Goal: Information Seeking & Learning: Learn about a topic

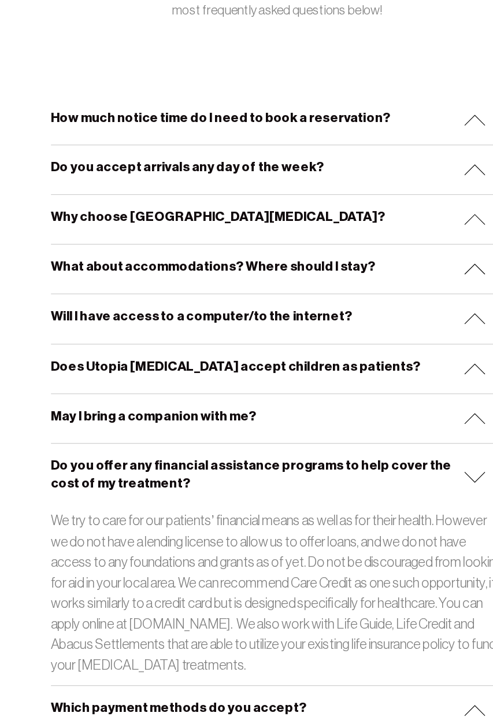
click at [418, 451] on img at bounding box center [421, 453] width 19 height 10
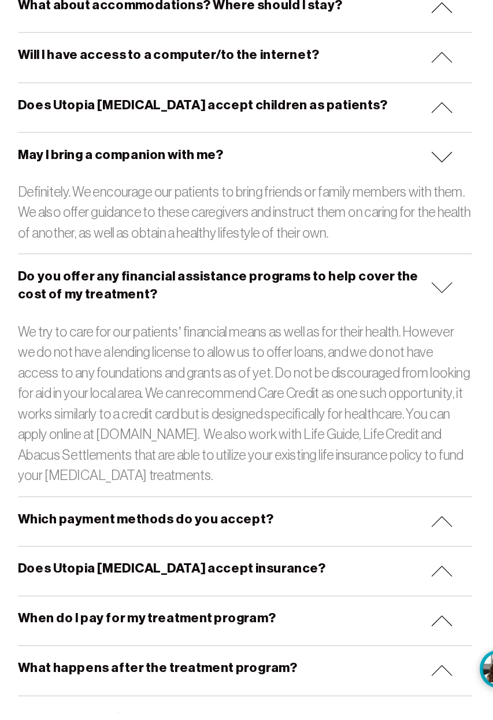
scroll to position [335, 0]
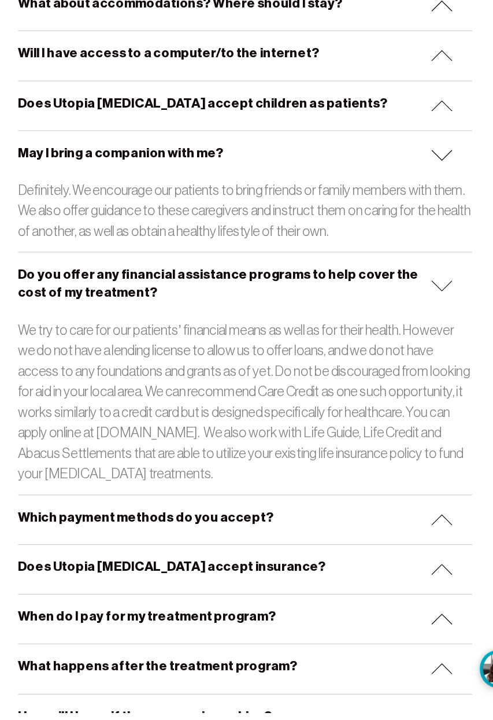
click at [425, 338] on img at bounding box center [421, 342] width 19 height 10
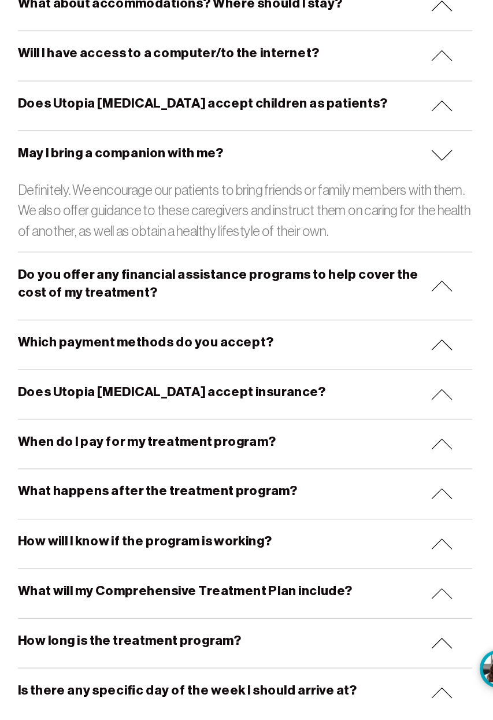
click at [426, 222] on img at bounding box center [421, 227] width 19 height 10
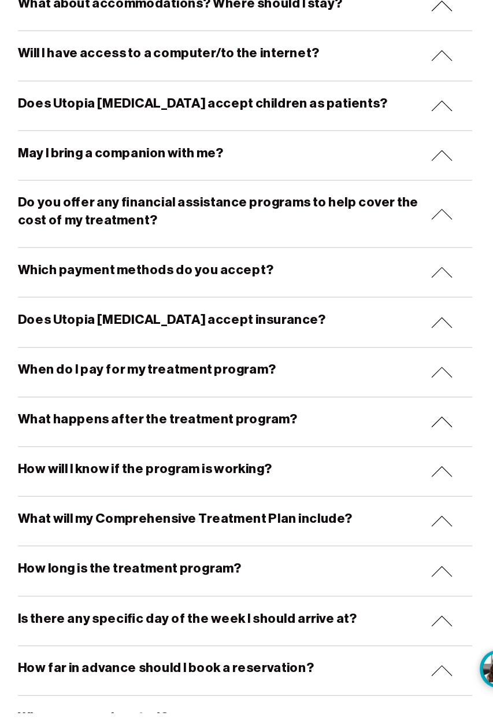
click at [418, 325] on img at bounding box center [421, 330] width 19 height 10
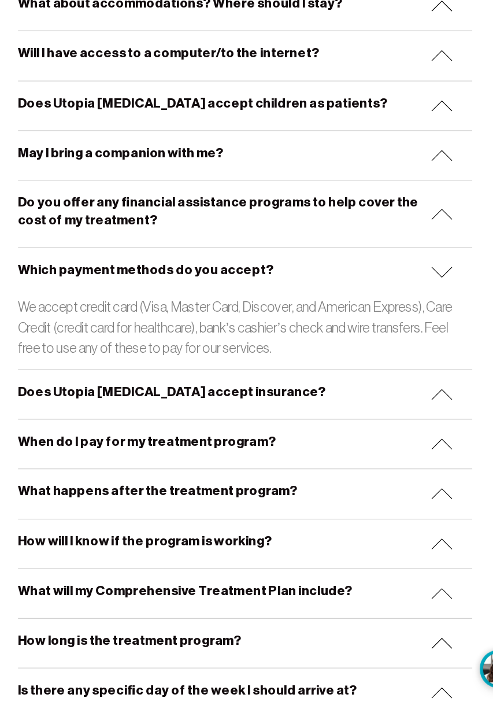
click at [415, 338] on div "Which payment methods do you accept?" at bounding box center [247, 329] width 403 height 43
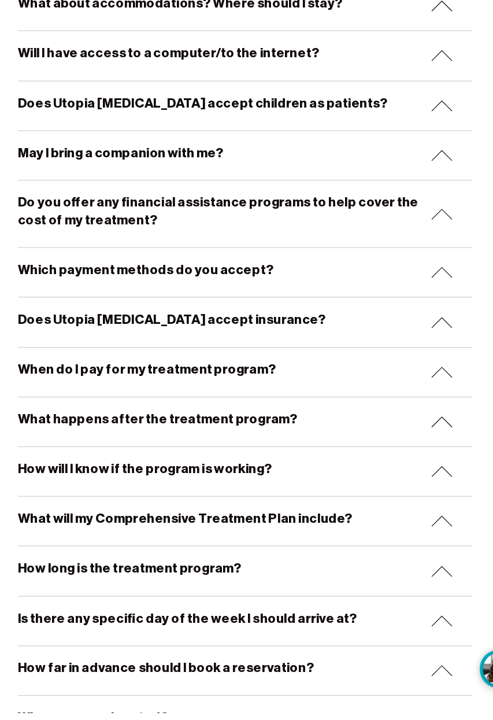
click at [420, 370] on img at bounding box center [421, 375] width 19 height 10
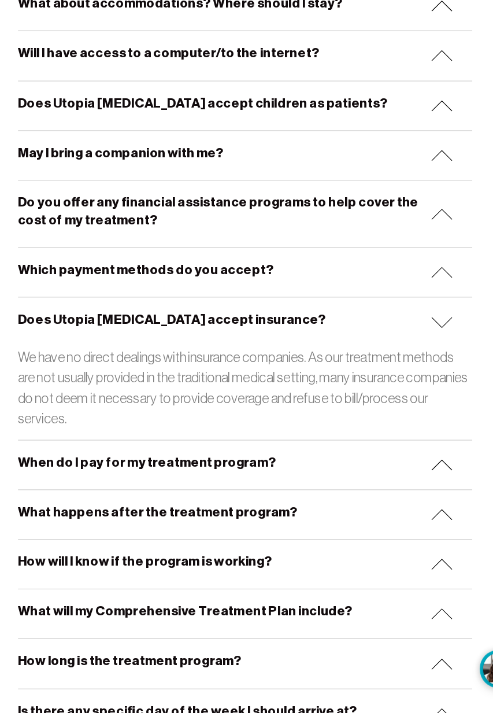
click at [418, 374] on img at bounding box center [421, 375] width 19 height 10
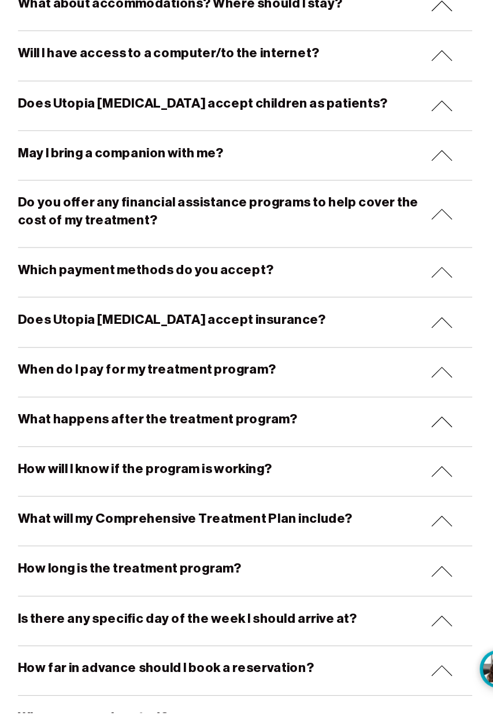
click at [424, 416] on img at bounding box center [421, 419] width 19 height 10
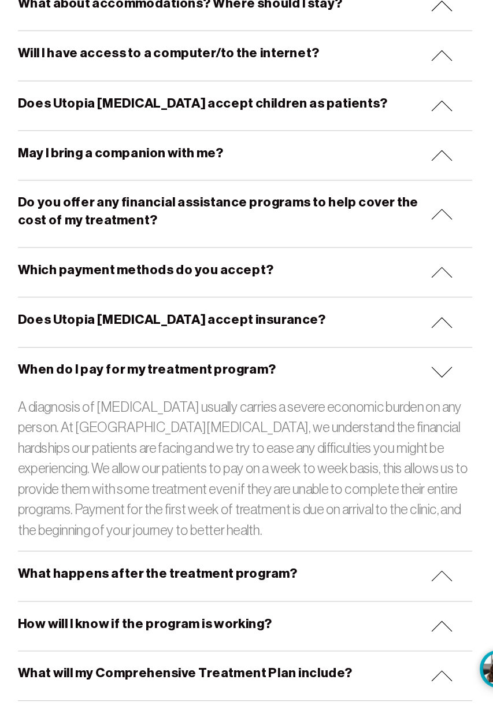
click at [414, 416] on img at bounding box center [421, 419] width 19 height 10
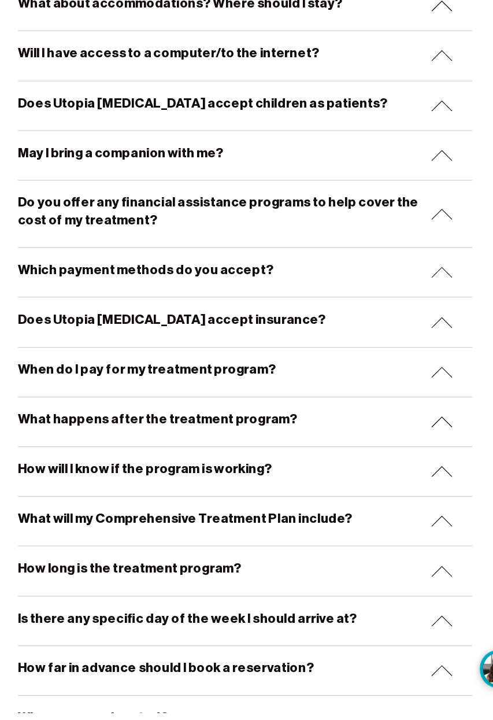
click at [422, 459] on img at bounding box center [421, 463] width 19 height 10
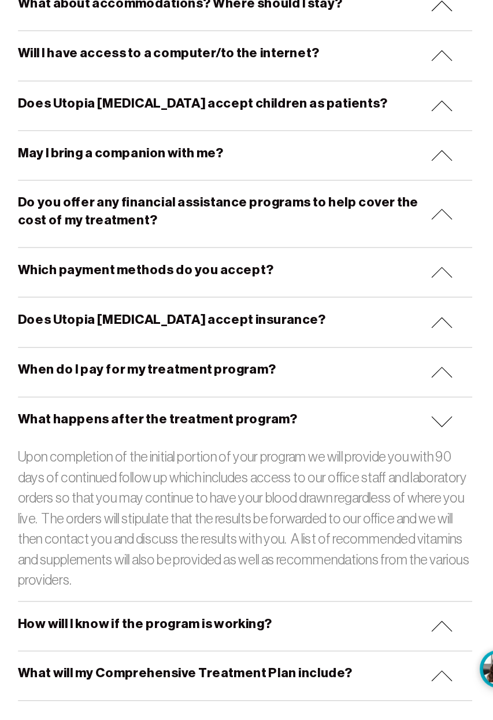
click at [421, 461] on img at bounding box center [421, 463] width 19 height 10
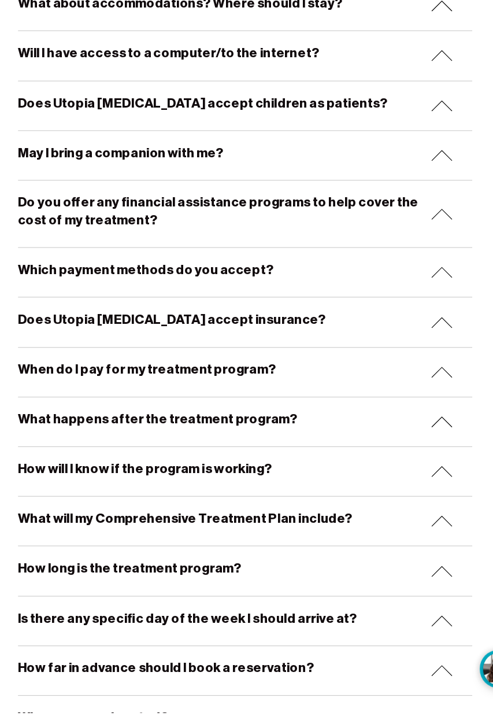
click at [418, 504] on img at bounding box center [421, 506] width 19 height 10
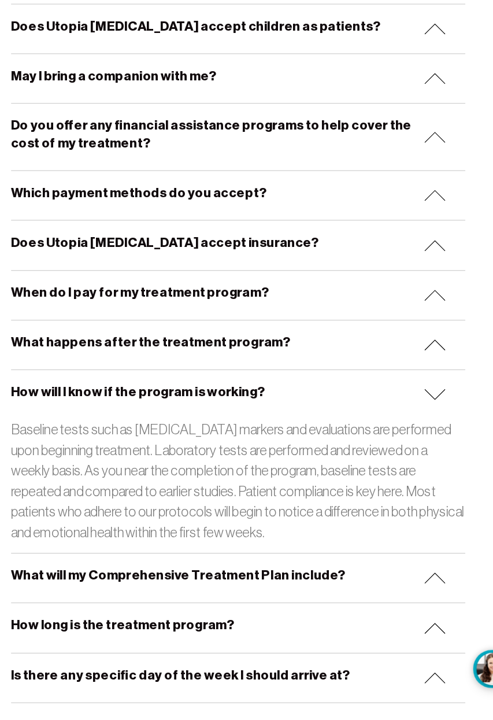
scroll to position [404, 0]
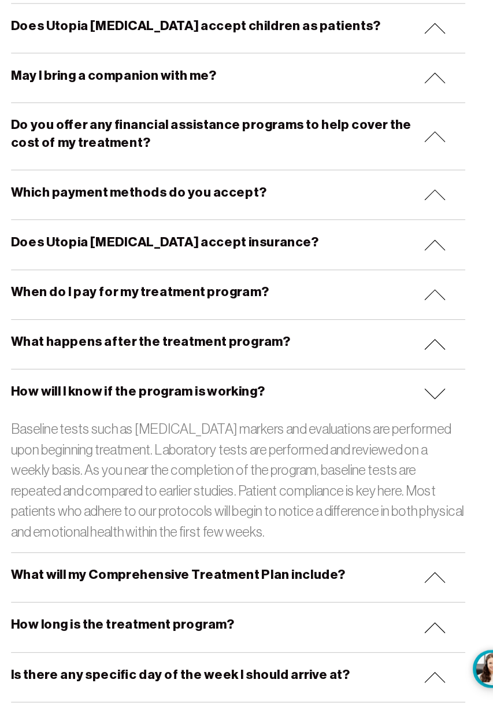
click at [421, 433] on img at bounding box center [421, 438] width 19 height 10
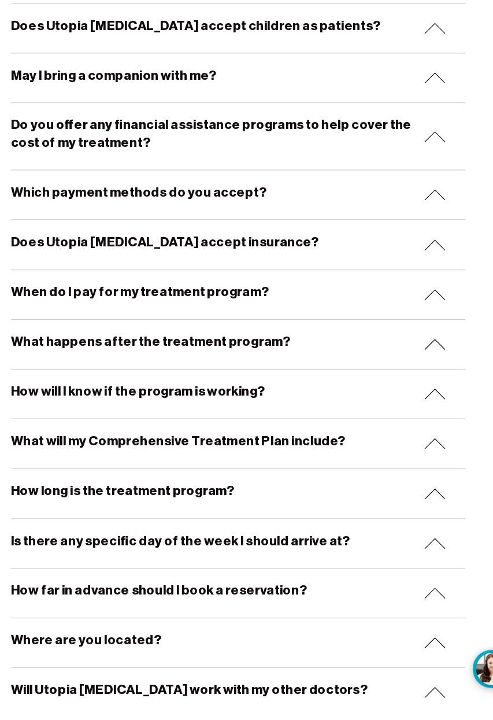
click at [422, 479] on img at bounding box center [421, 482] width 19 height 10
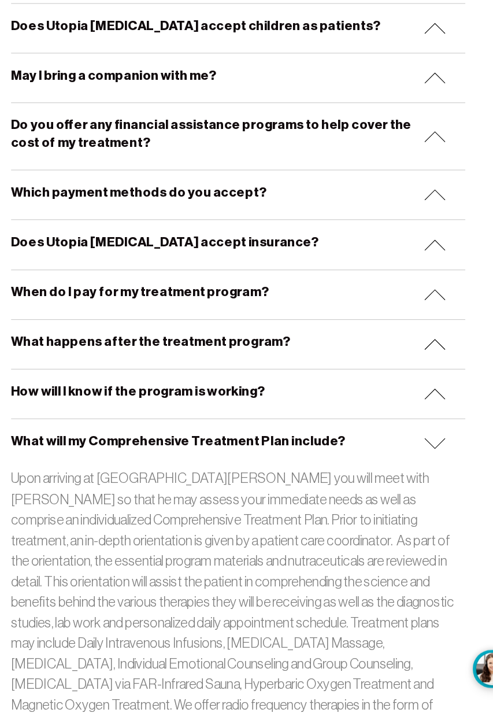
click at [415, 479] on img at bounding box center [421, 482] width 19 height 10
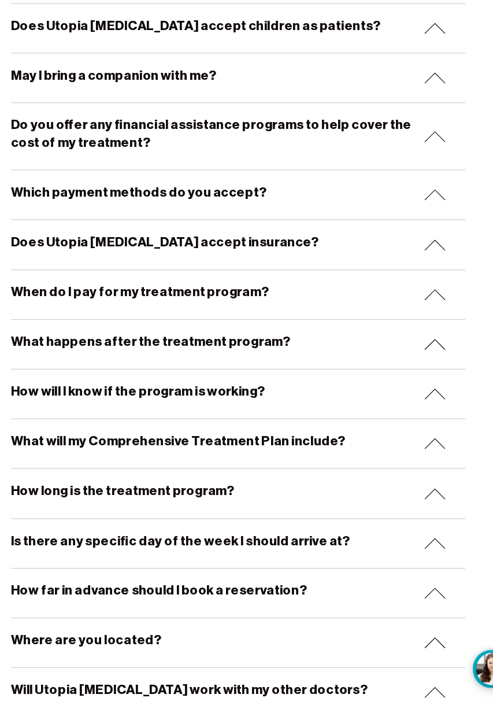
click at [421, 521] on img at bounding box center [421, 526] width 19 height 10
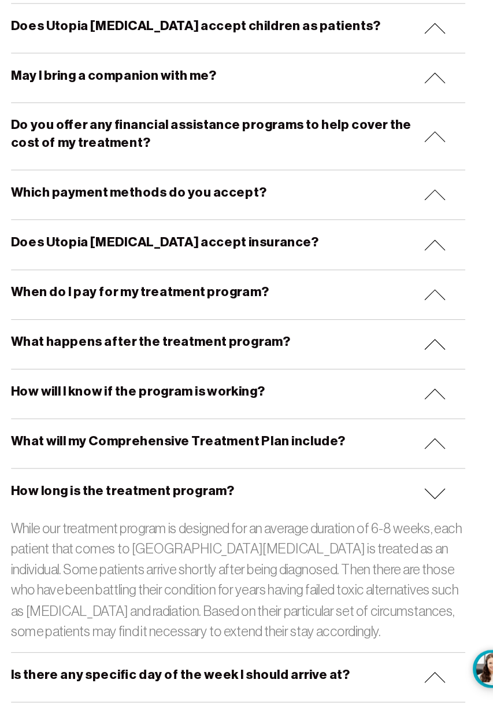
click at [423, 526] on img at bounding box center [421, 526] width 19 height 10
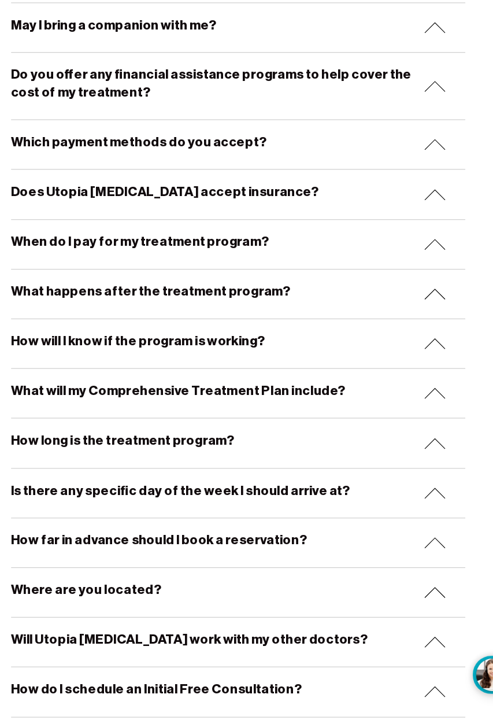
scroll to position [463, 0]
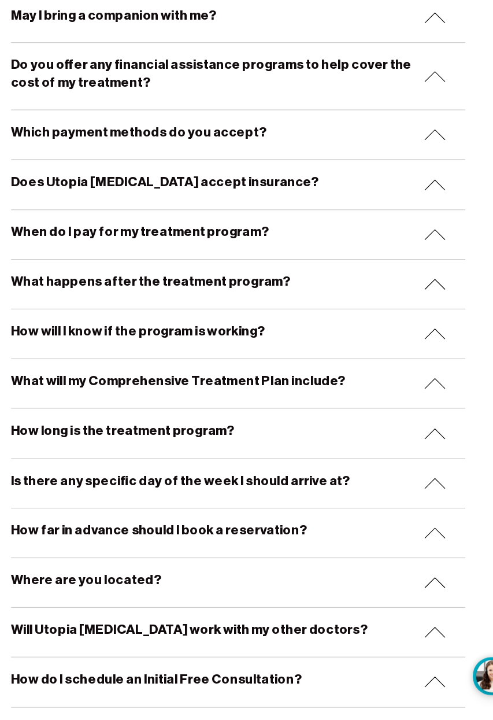
click at [423, 373] on img at bounding box center [421, 378] width 19 height 10
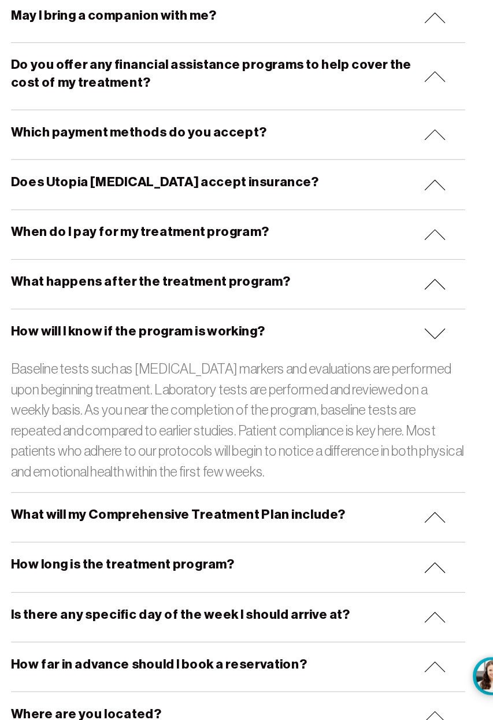
click at [423, 377] on img at bounding box center [421, 378] width 19 height 10
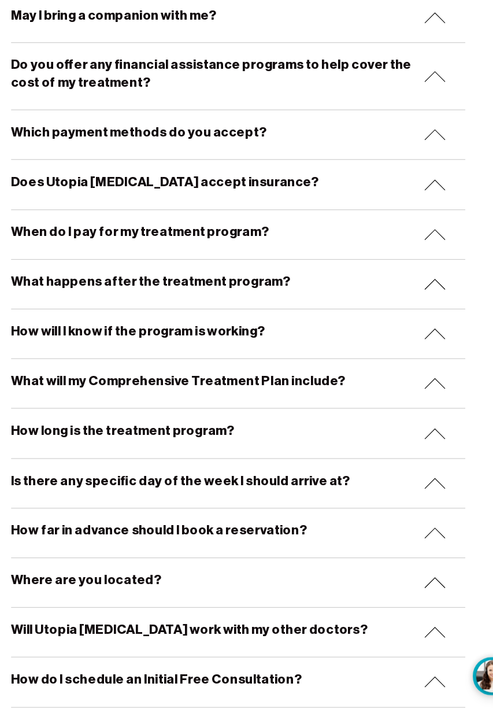
click at [421, 418] on img at bounding box center [421, 422] width 19 height 10
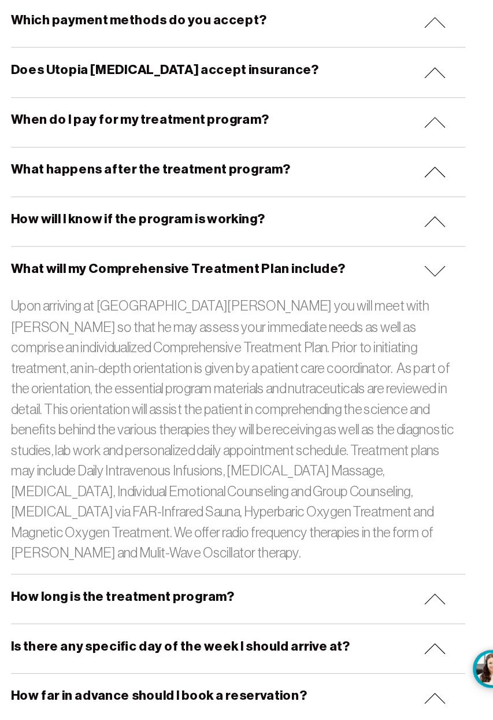
scroll to position [561, 0]
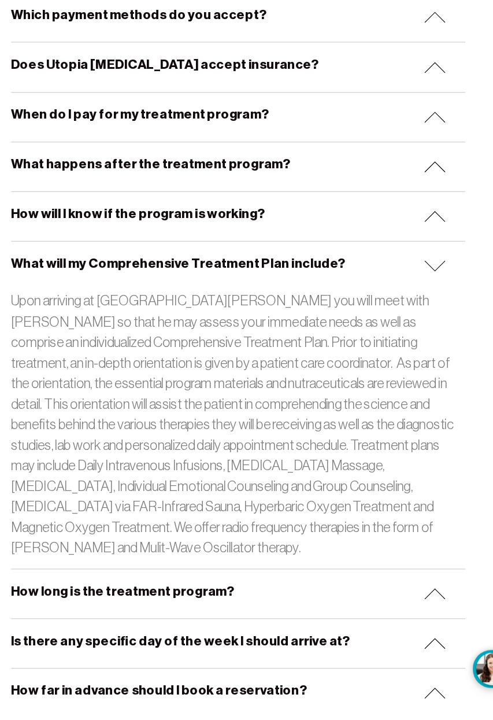
click at [424, 319] on img at bounding box center [421, 324] width 19 height 10
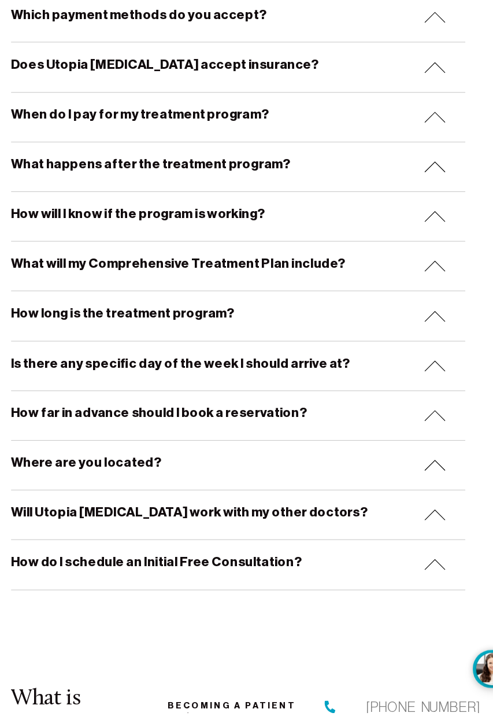
click at [422, 364] on img at bounding box center [421, 369] width 19 height 10
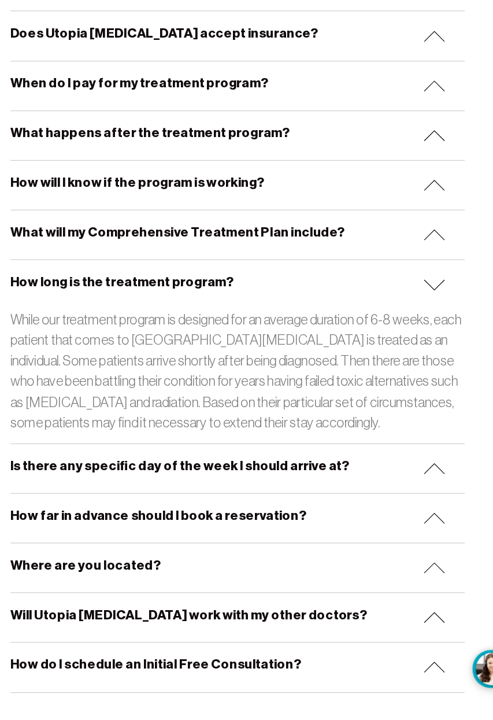
scroll to position [591, 0]
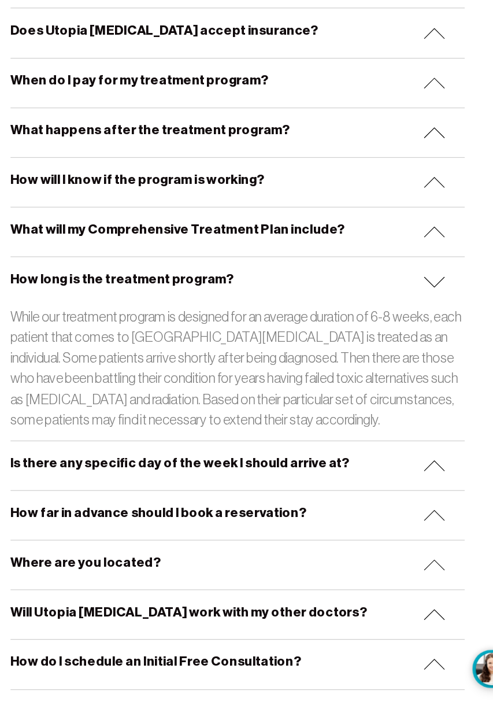
click at [419, 335] on img at bounding box center [421, 339] width 19 height 10
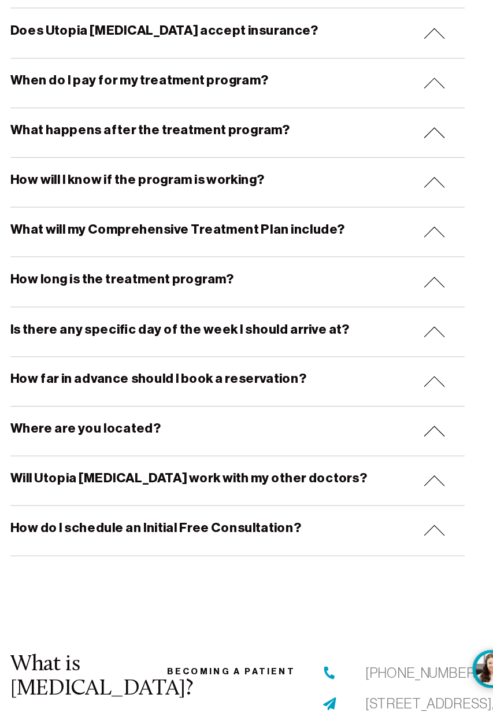
click at [421, 379] on img at bounding box center [421, 383] width 19 height 10
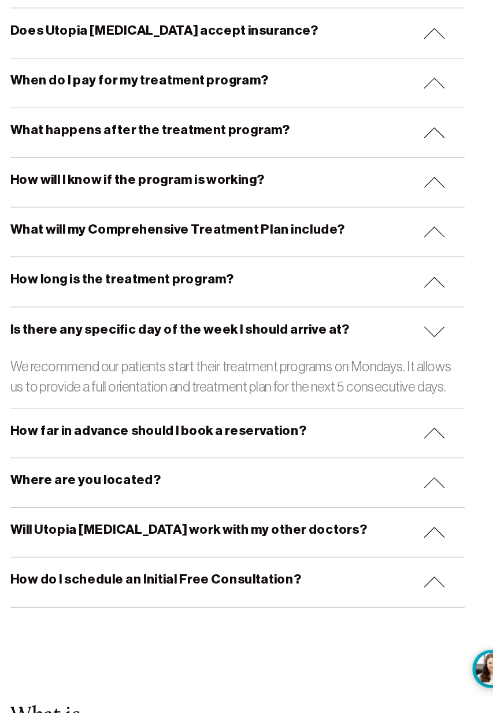
click at [419, 383] on div "Is there any specific day of the week I should arrive at?" at bounding box center [247, 382] width 403 height 43
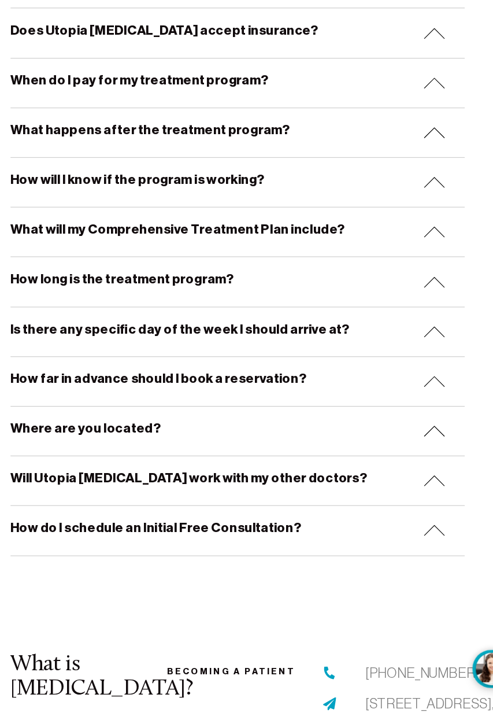
click at [419, 415] on div "How far in advance should I book a reservation?" at bounding box center [247, 426] width 403 height 43
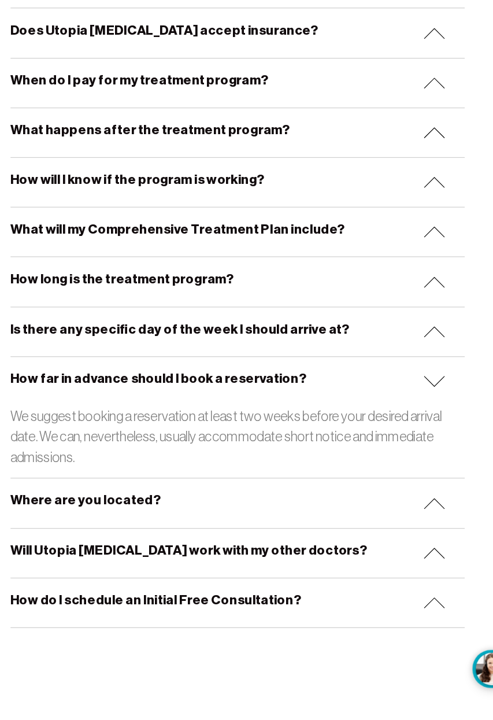
click at [417, 425] on img at bounding box center [421, 427] width 19 height 10
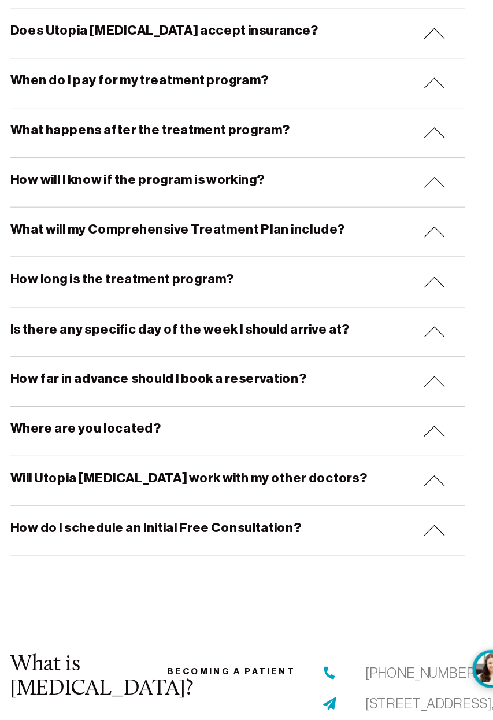
click at [416, 469] on img at bounding box center [421, 471] width 19 height 10
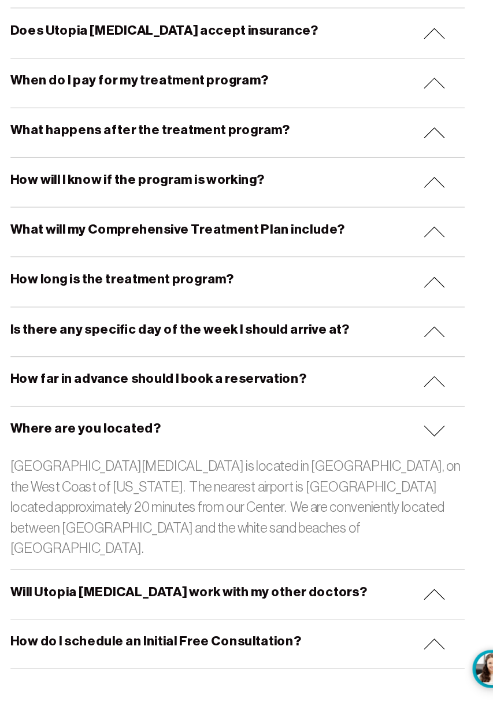
click at [426, 466] on img at bounding box center [421, 471] width 19 height 10
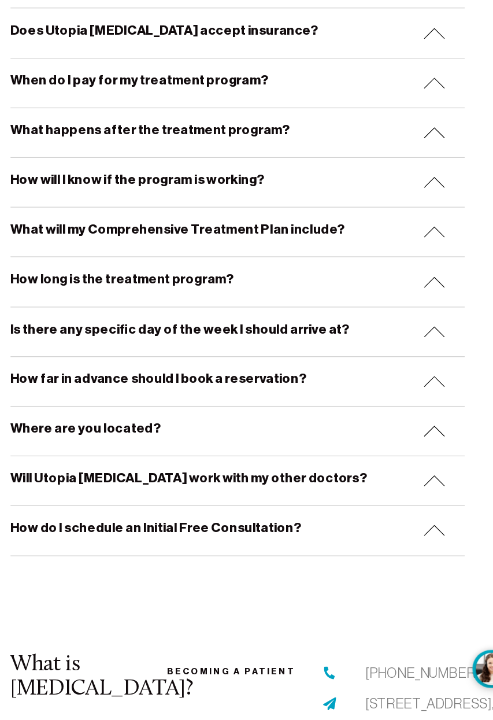
click at [426, 503] on div "Will Utopia [MEDICAL_DATA] work with my other doctors?" at bounding box center [247, 514] width 403 height 43
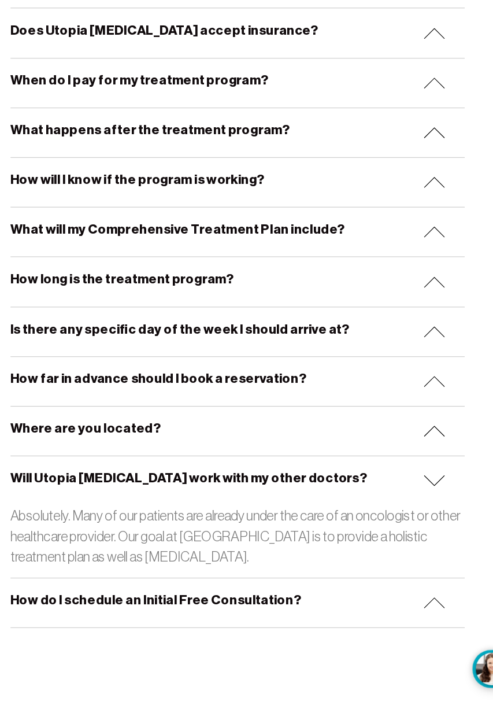
click at [421, 510] on img at bounding box center [421, 515] width 19 height 10
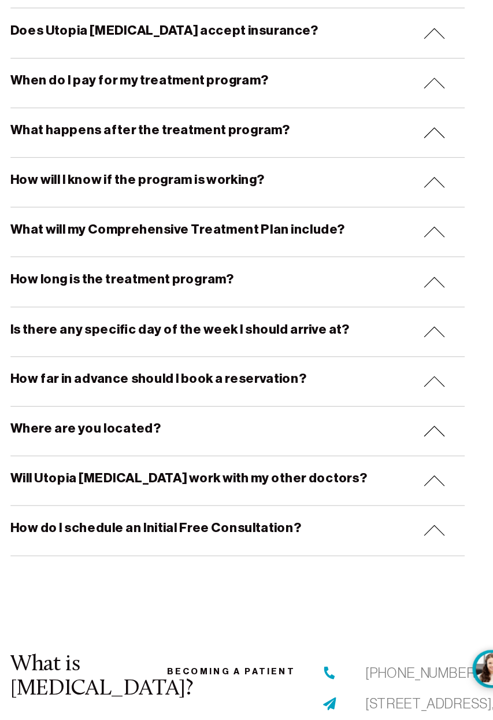
click at [418, 544] on div "How do I schedule an Initial Free Consultation?" at bounding box center [247, 558] width 403 height 43
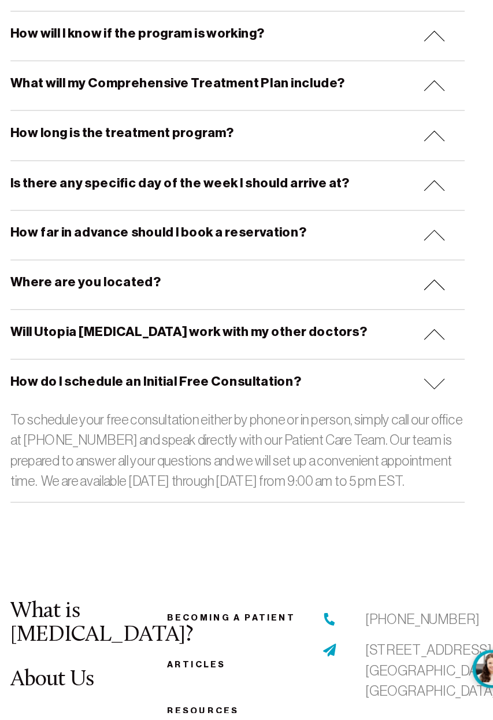
scroll to position [721, 0]
click at [422, 423] on img at bounding box center [421, 428] width 19 height 10
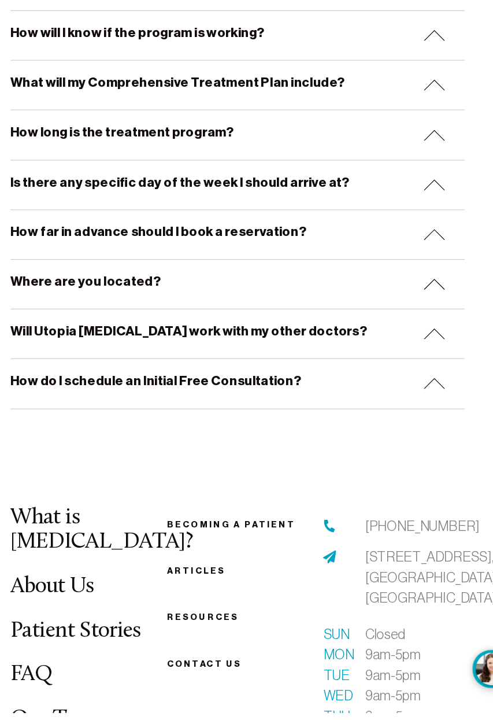
click at [257, 549] on link "Becoming a patient" at bounding box center [241, 553] width 114 height 9
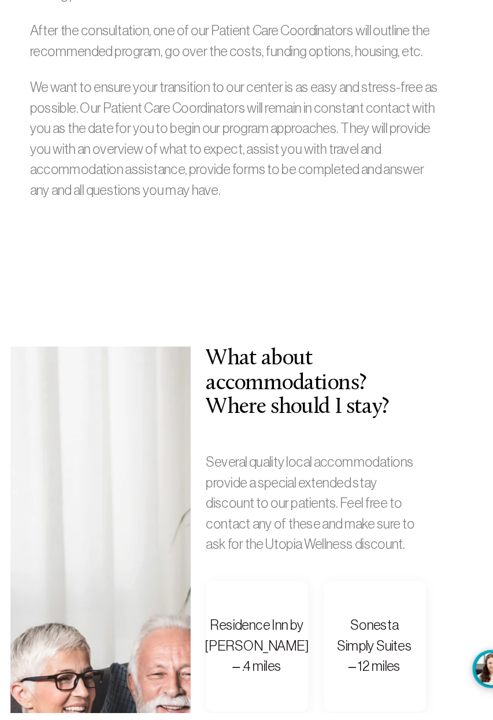
click at [252, 542] on p "Several quality local accommodations provide a special extended stay discount t…" at bounding box center [316, 534] width 194 height 91
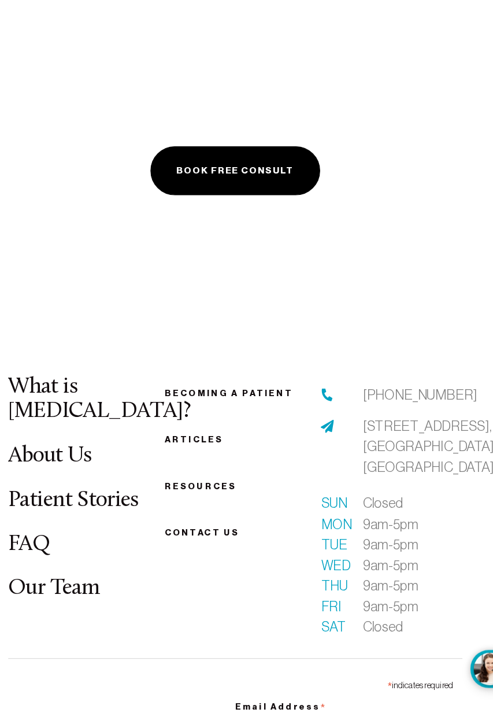
scroll to position [1676, 0]
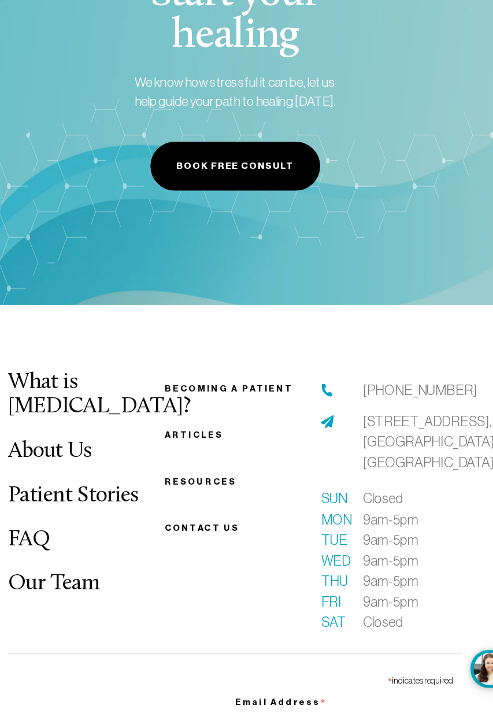
click at [230, 519] on link "Resources" at bounding box center [216, 515] width 64 height 9
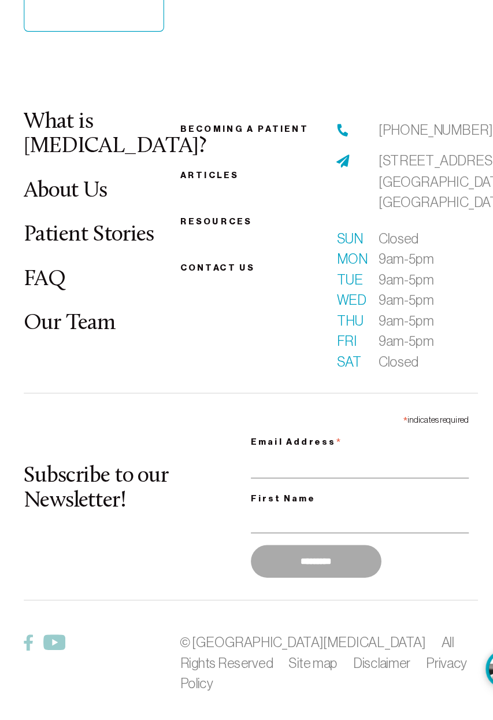
scroll to position [1109, 0]
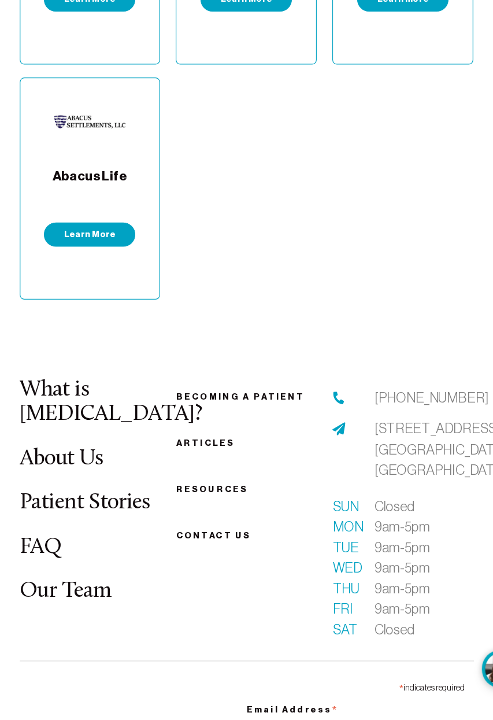
click at [145, 524] on link "Patient Stories" at bounding box center [104, 534] width 116 height 20
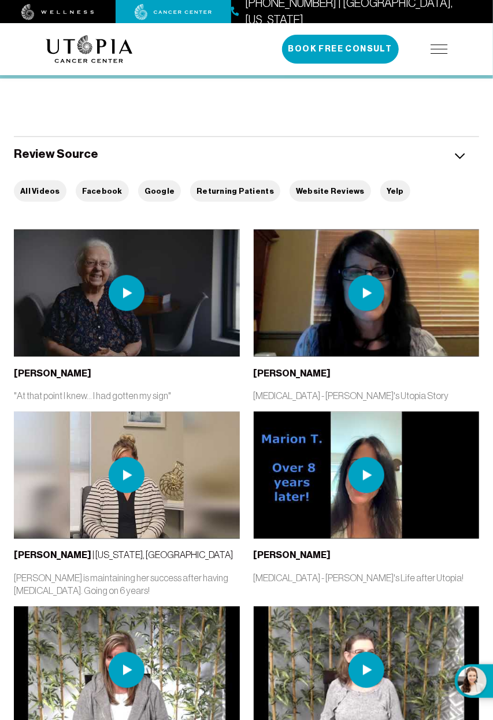
scroll to position [351, 0]
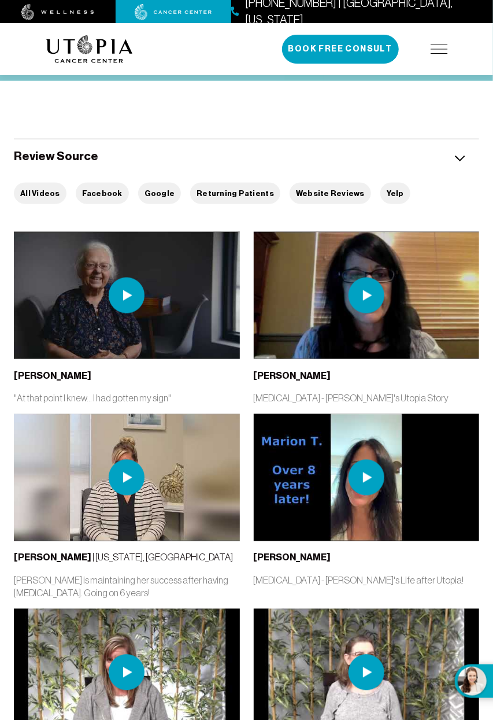
click at [128, 314] on img at bounding box center [127, 296] width 36 height 36
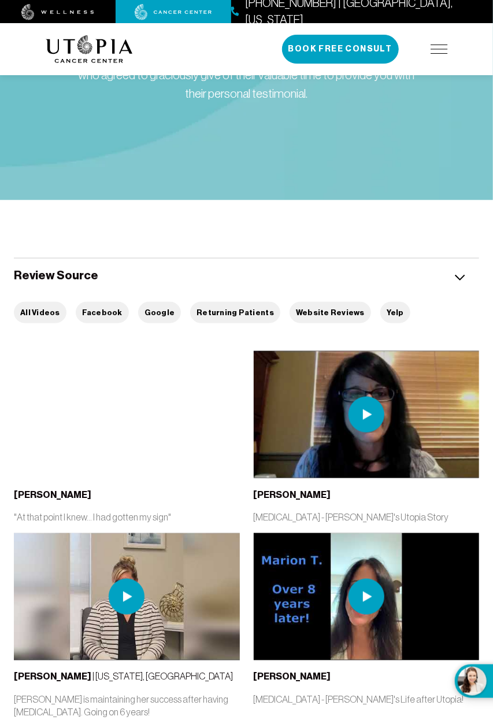
scroll to position [233, 0]
